Goal: Book appointment/travel/reservation

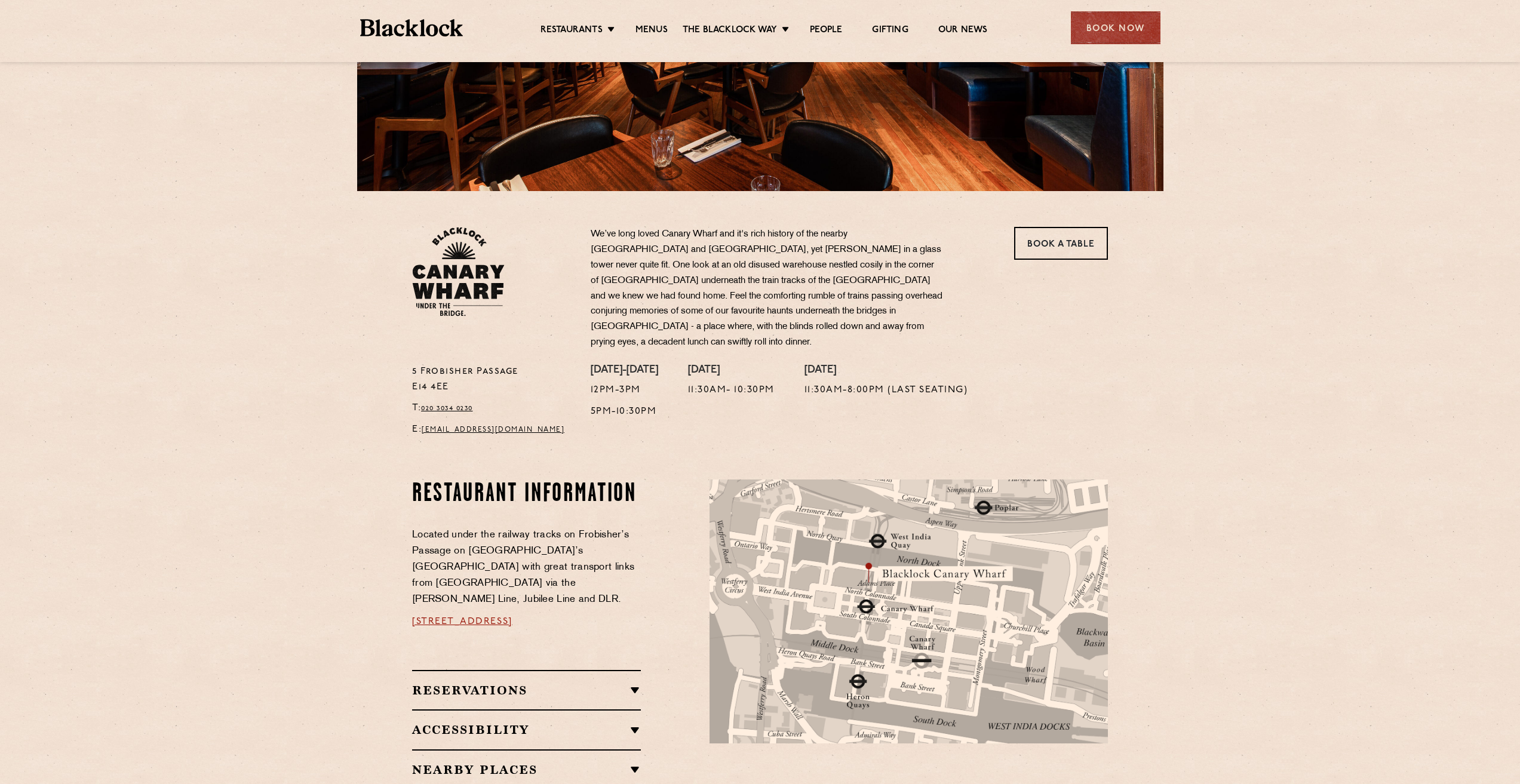
scroll to position [179, 0]
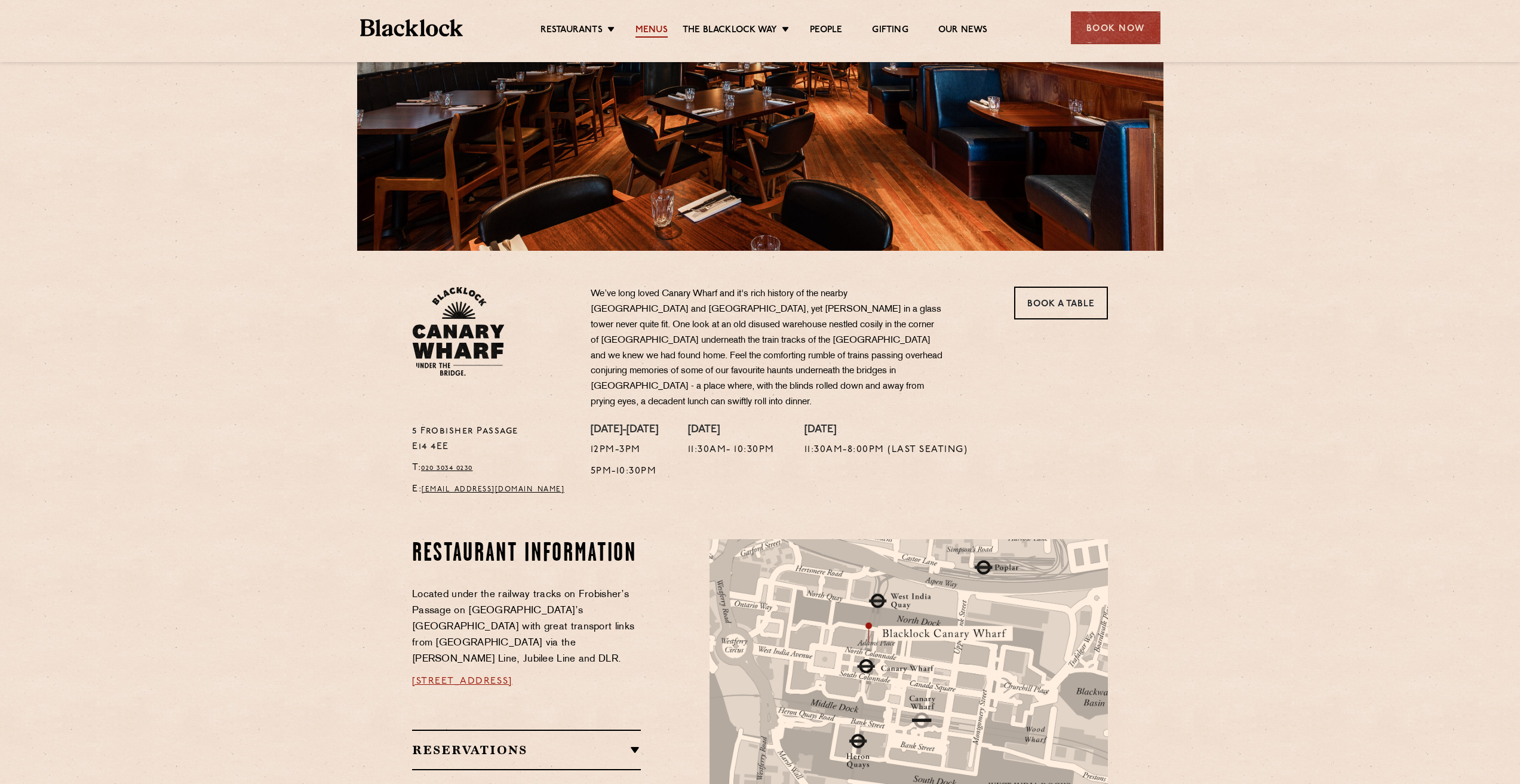
click at [657, 33] on link "Menus" at bounding box center [652, 31] width 32 height 13
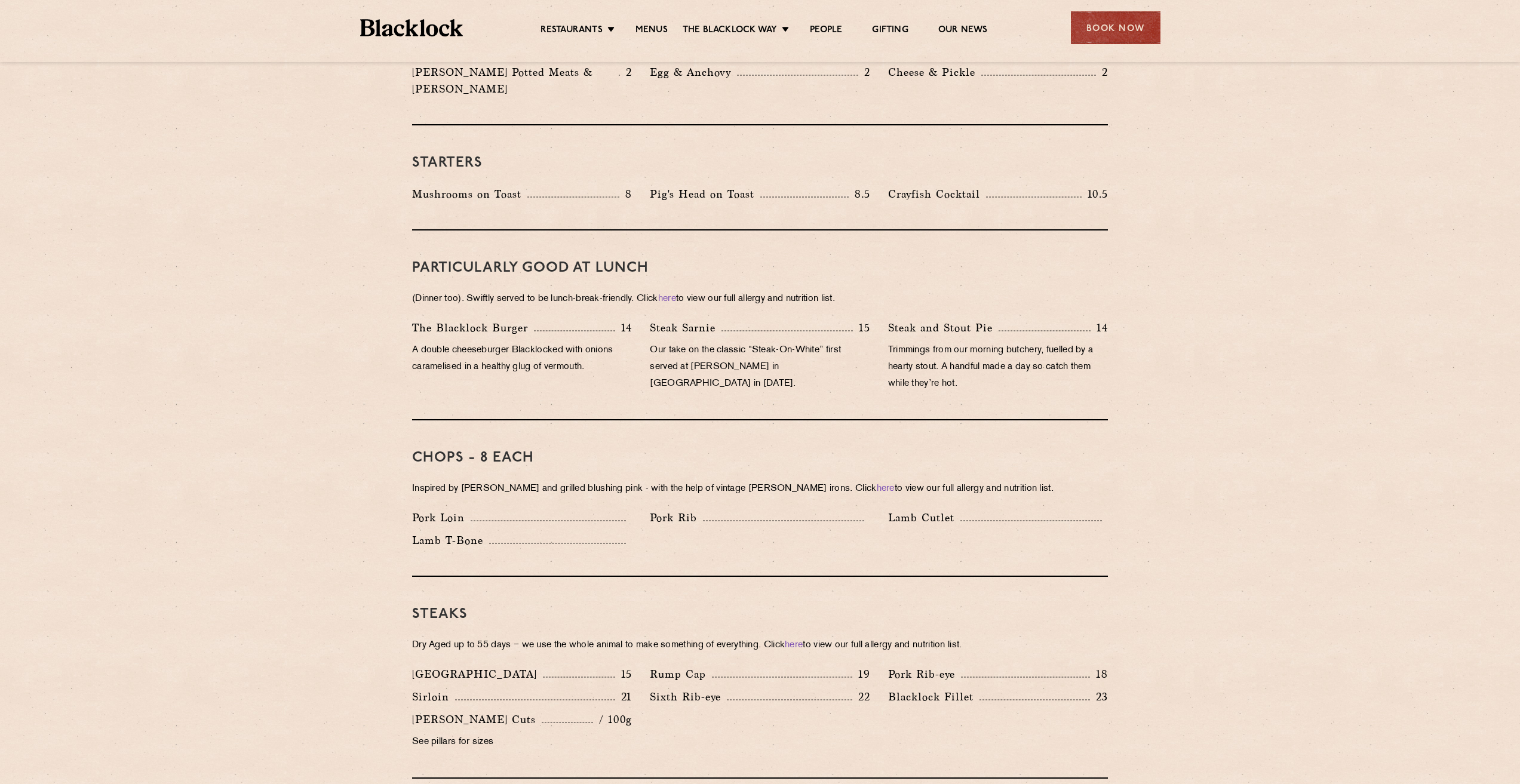
scroll to position [179, 0]
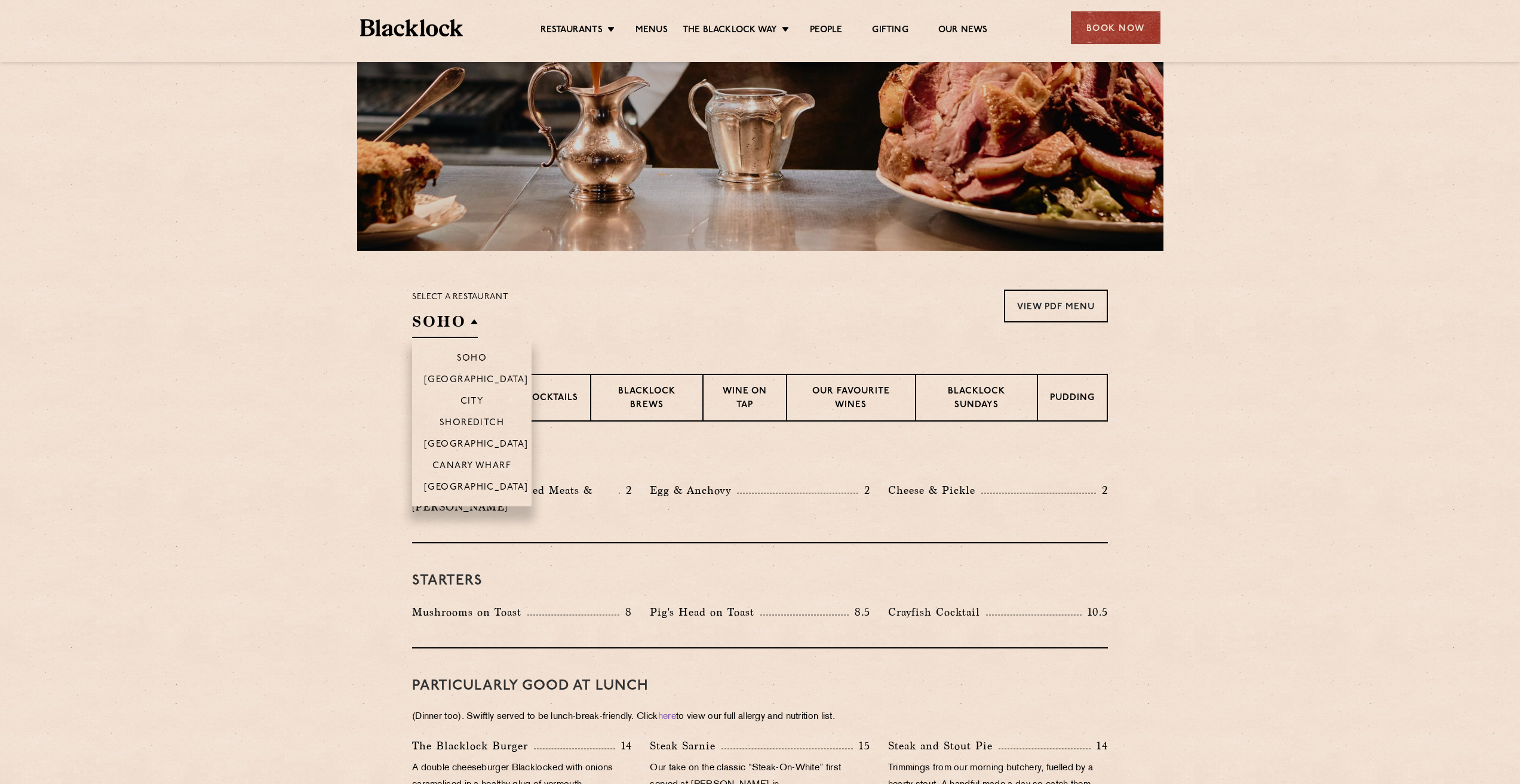
click at [467, 325] on h2 "SOHO" at bounding box center [445, 324] width 66 height 27
click at [466, 463] on p "Canary Wharf" at bounding box center [472, 466] width 79 height 12
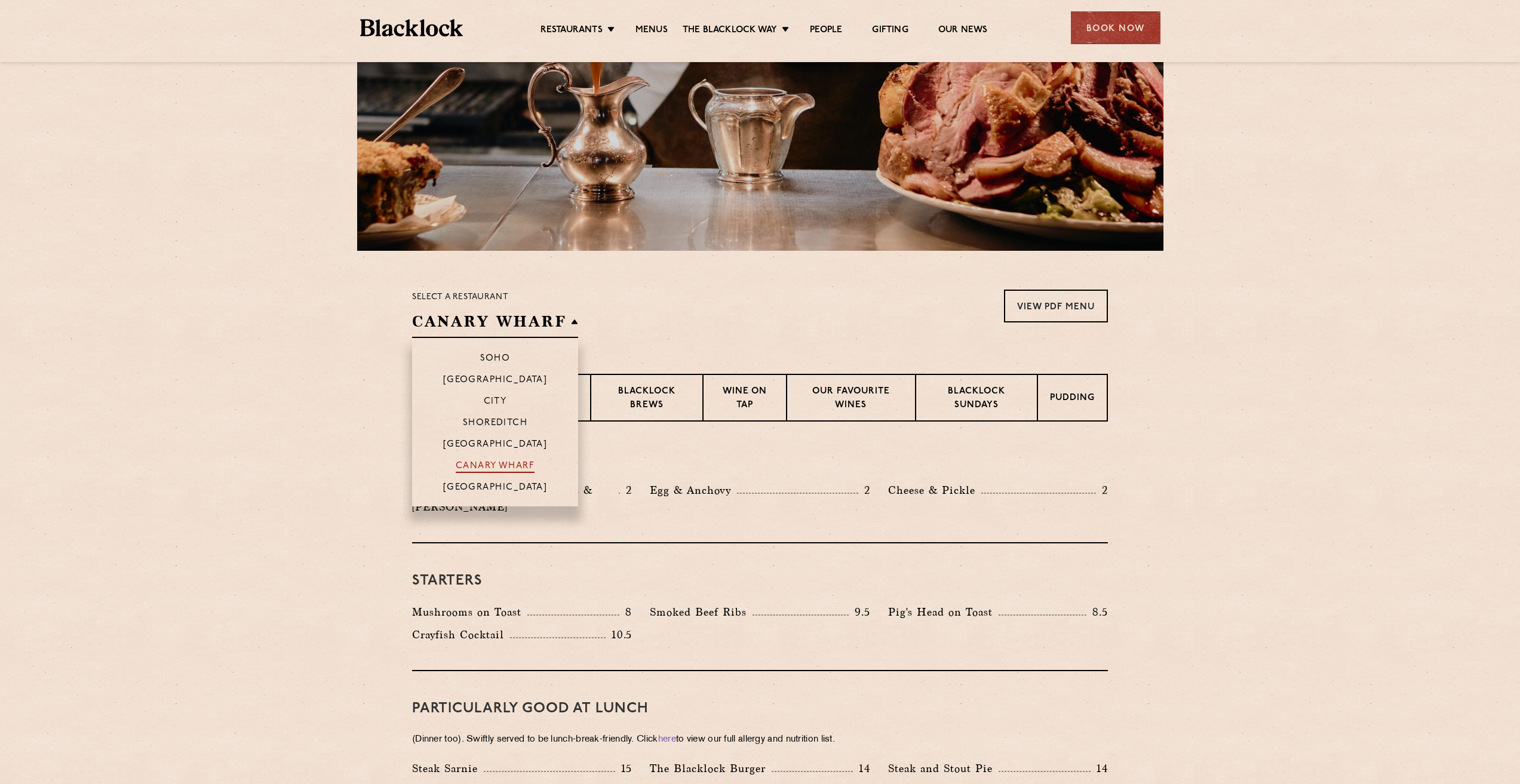
click at [466, 463] on p "Canary Wharf" at bounding box center [495, 466] width 79 height 12
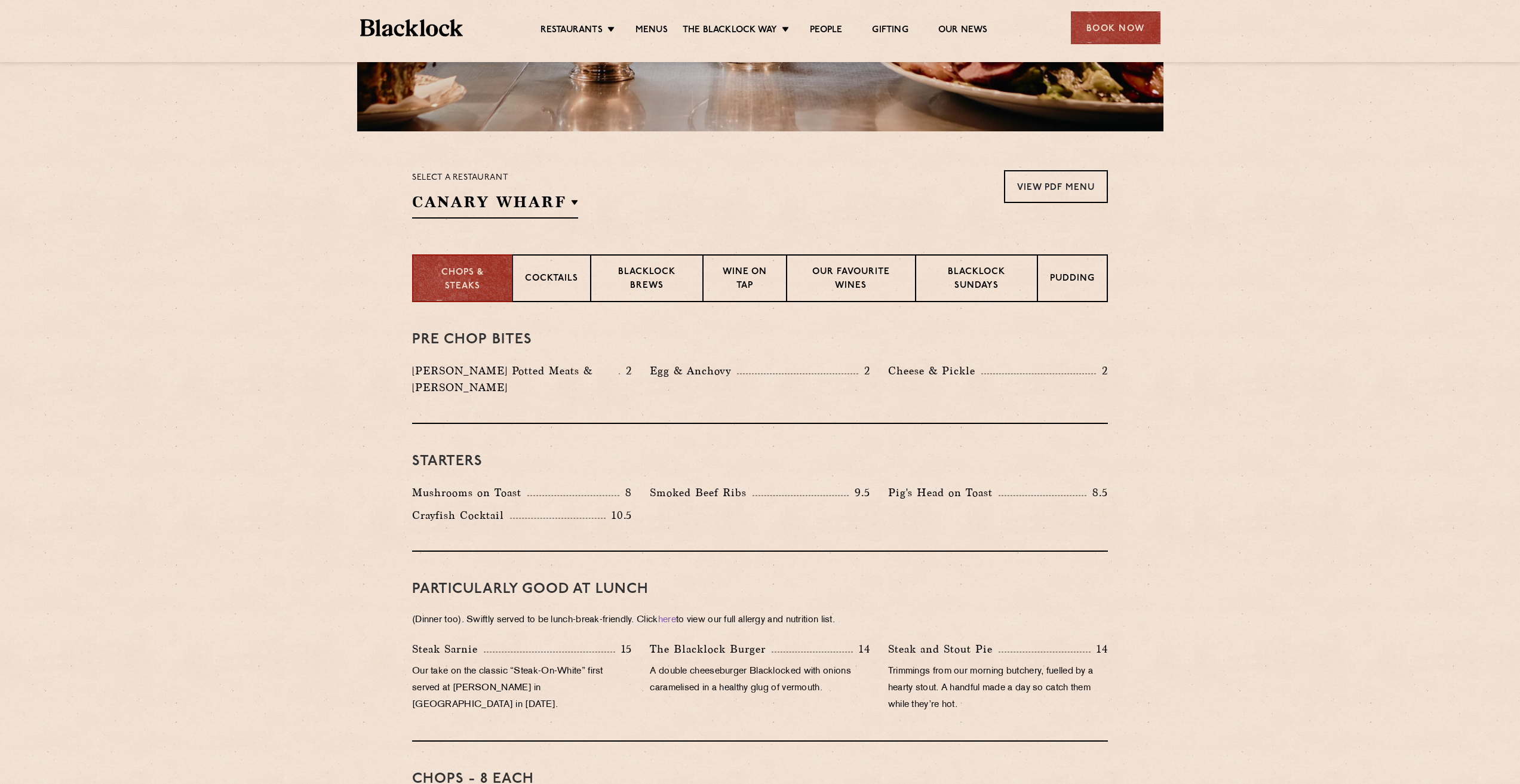
scroll to position [0, 0]
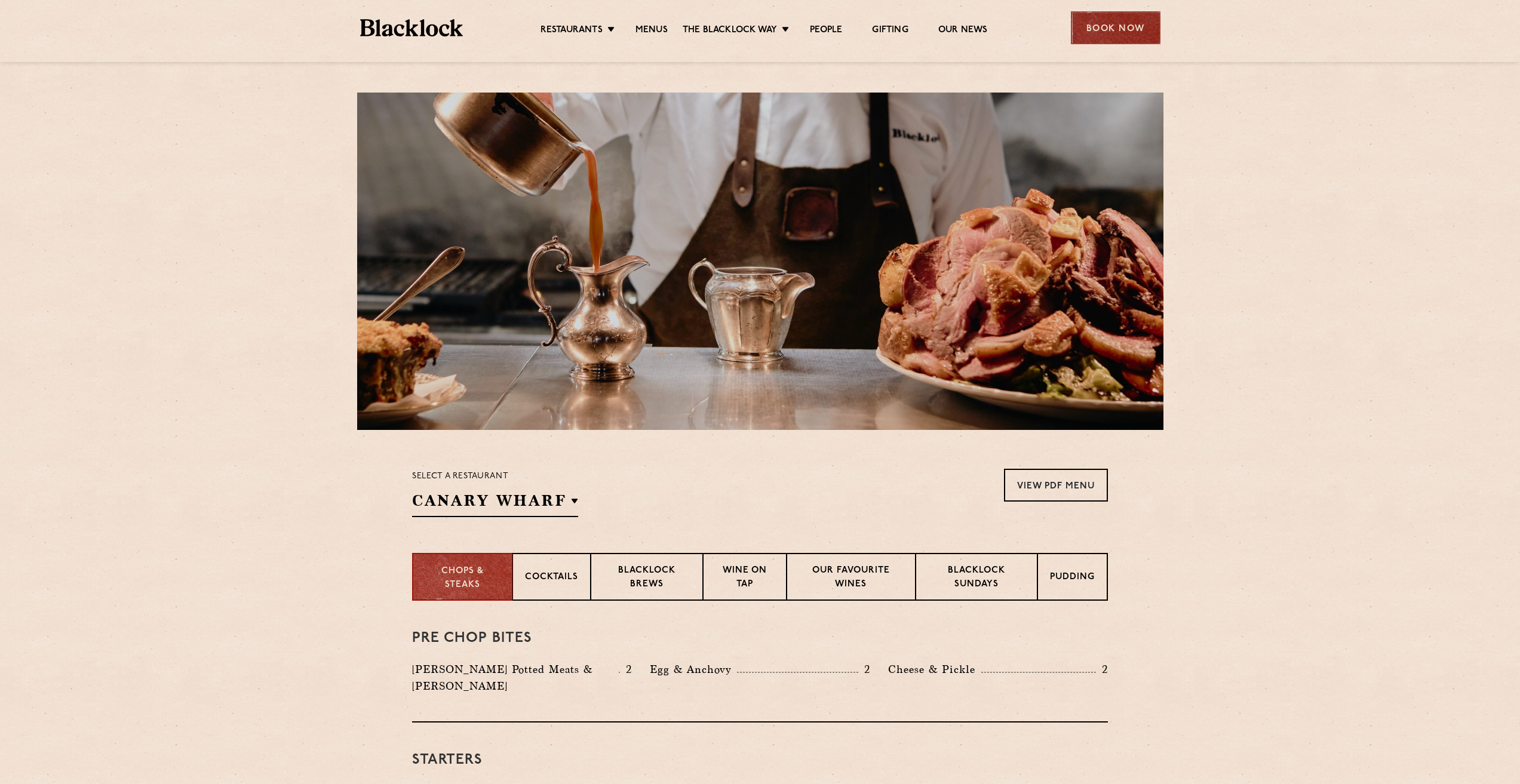
click at [1127, 33] on div "Book Now" at bounding box center [1116, 28] width 90 height 33
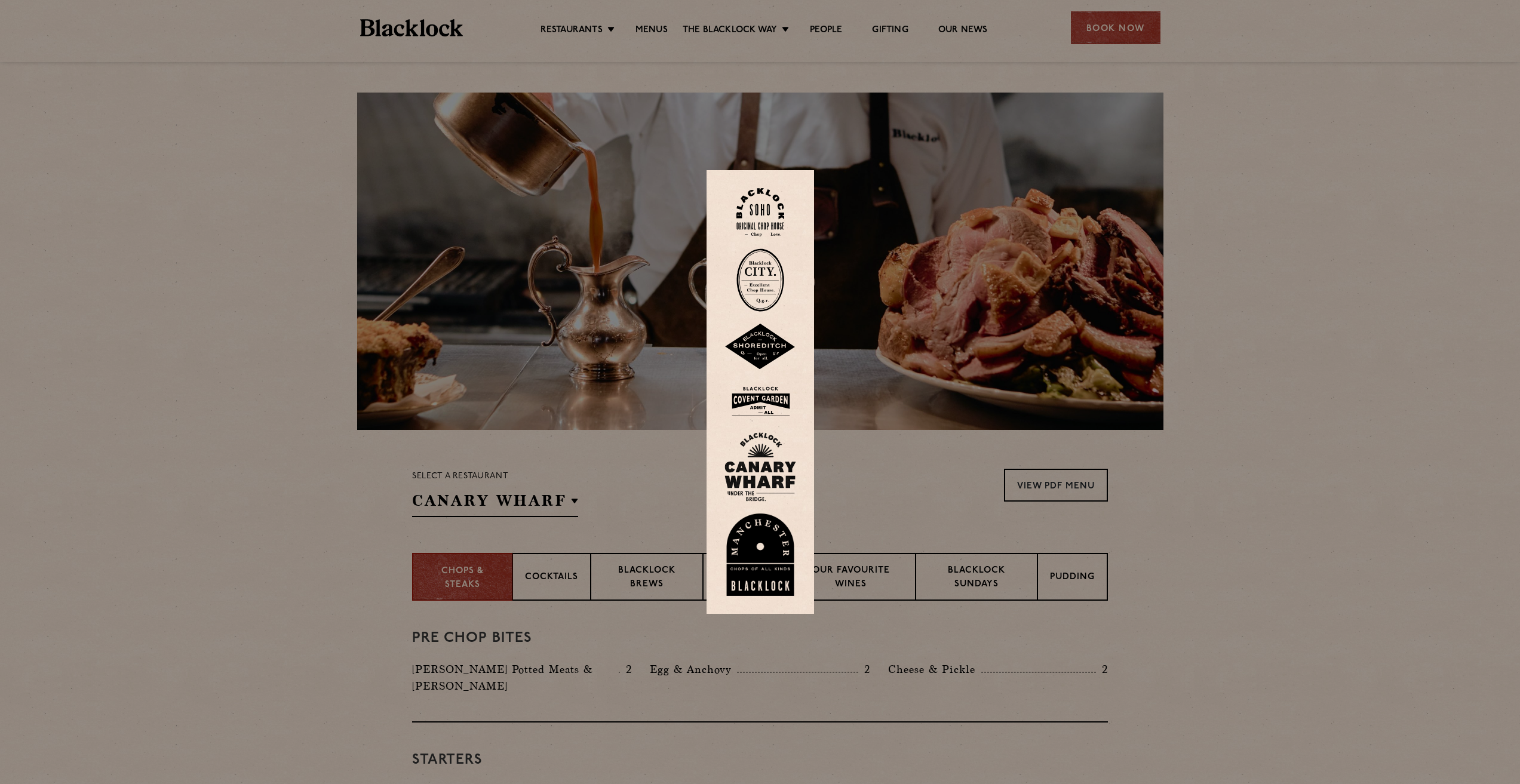
click at [767, 469] on img at bounding box center [761, 467] width 71 height 70
